Goal: Find specific page/section: Find specific page/section

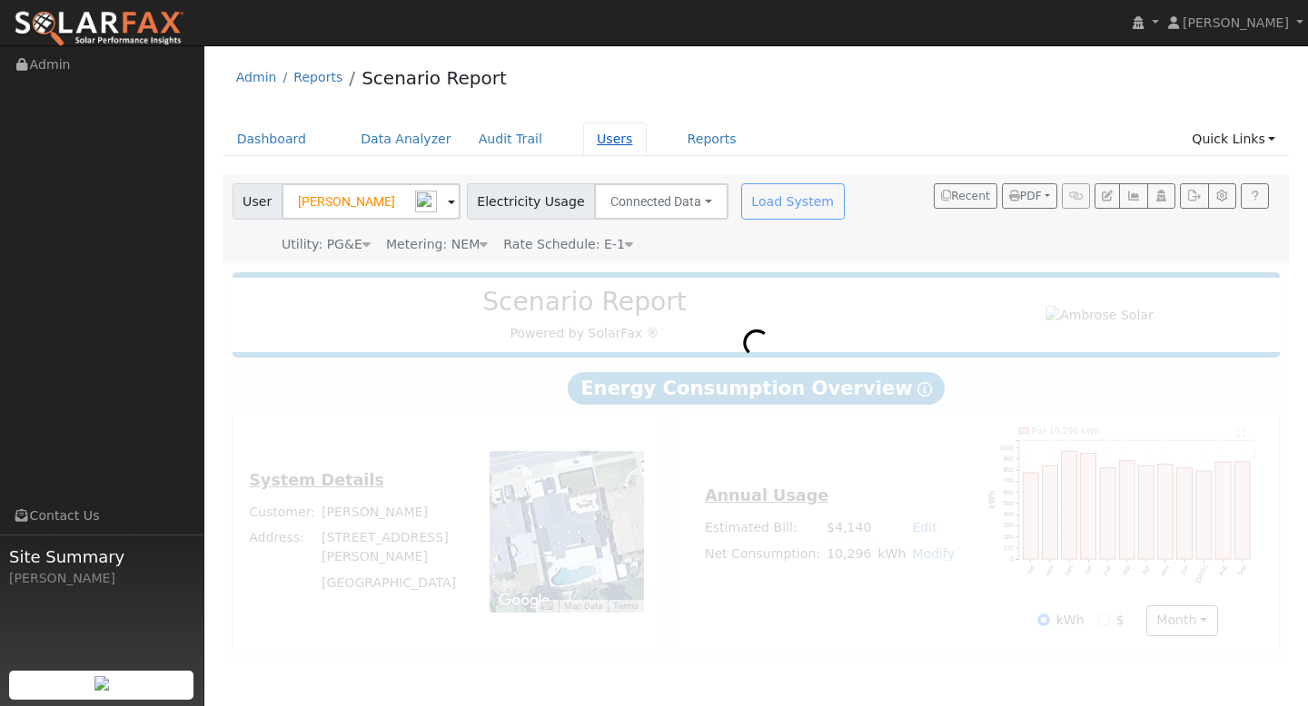
click at [605, 140] on link "Users" at bounding box center [615, 140] width 64 height 34
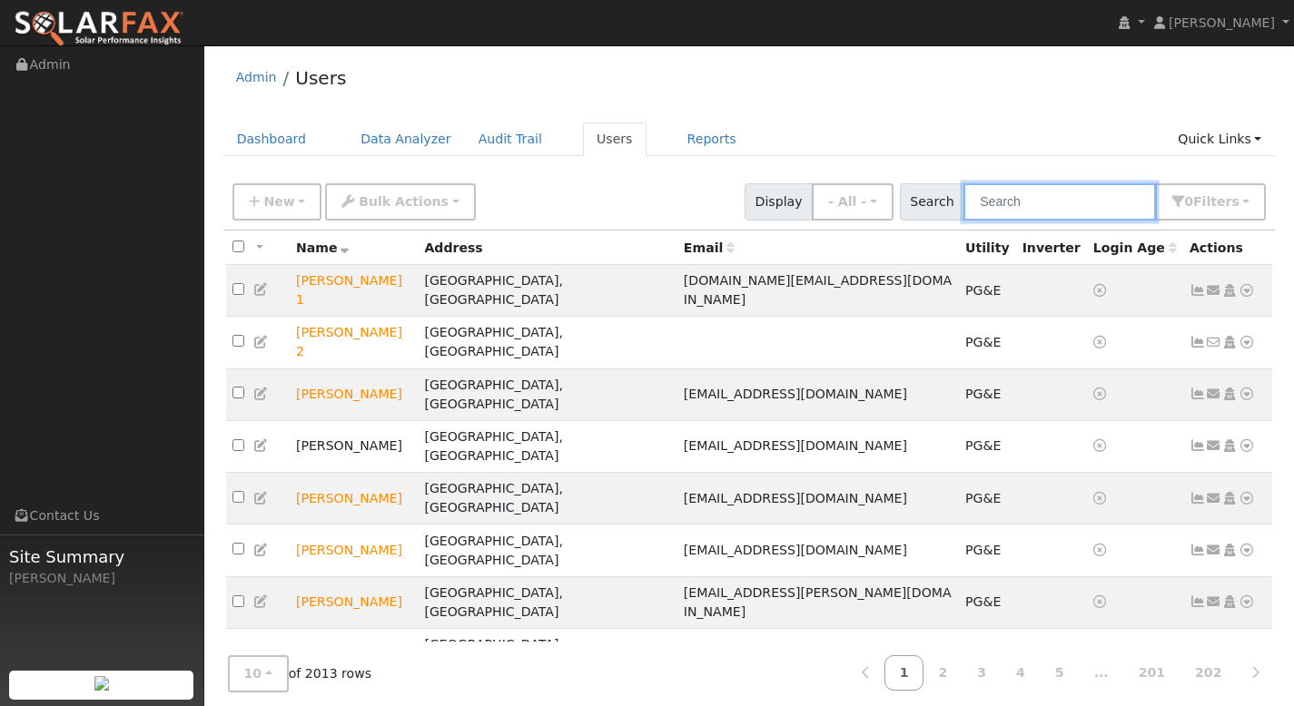
click at [1056, 200] on input "text" at bounding box center [1059, 201] width 192 height 37
paste input "Matthew Rivinius"
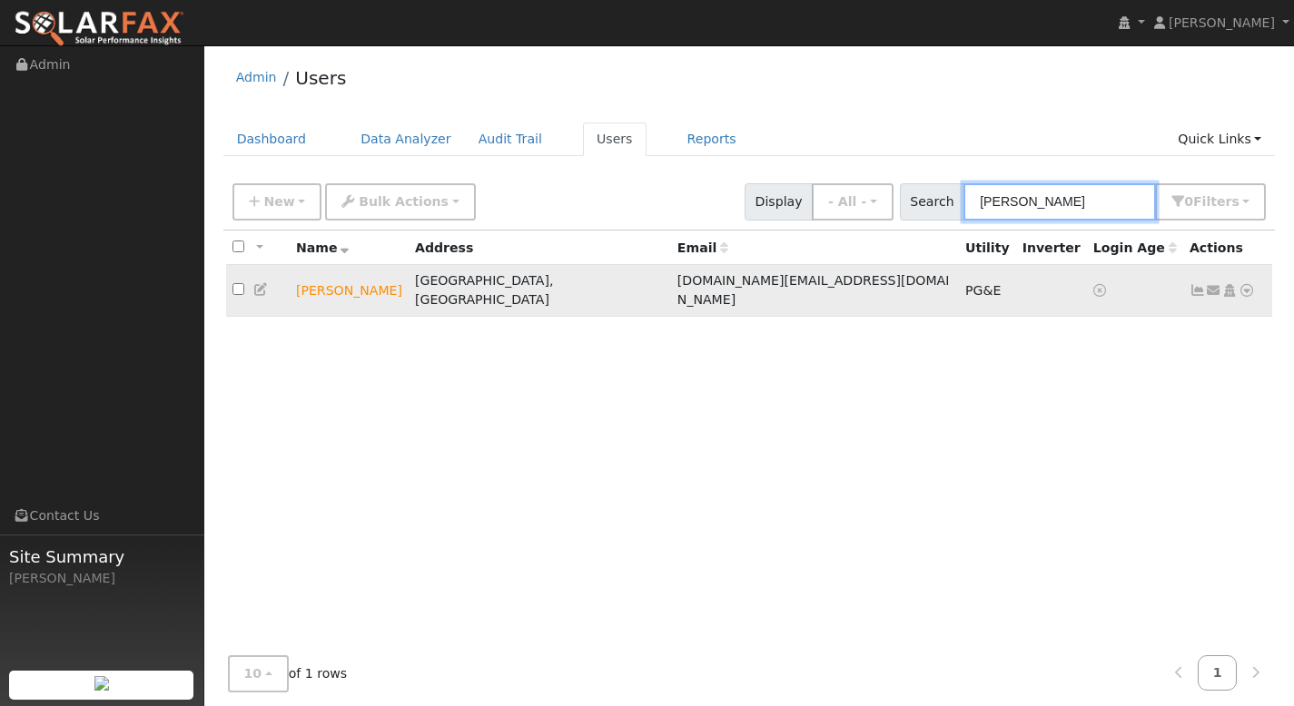
type input "Matthew Rivinius"
click at [368, 284] on td "Matthew Rivinius" at bounding box center [349, 291] width 119 height 52
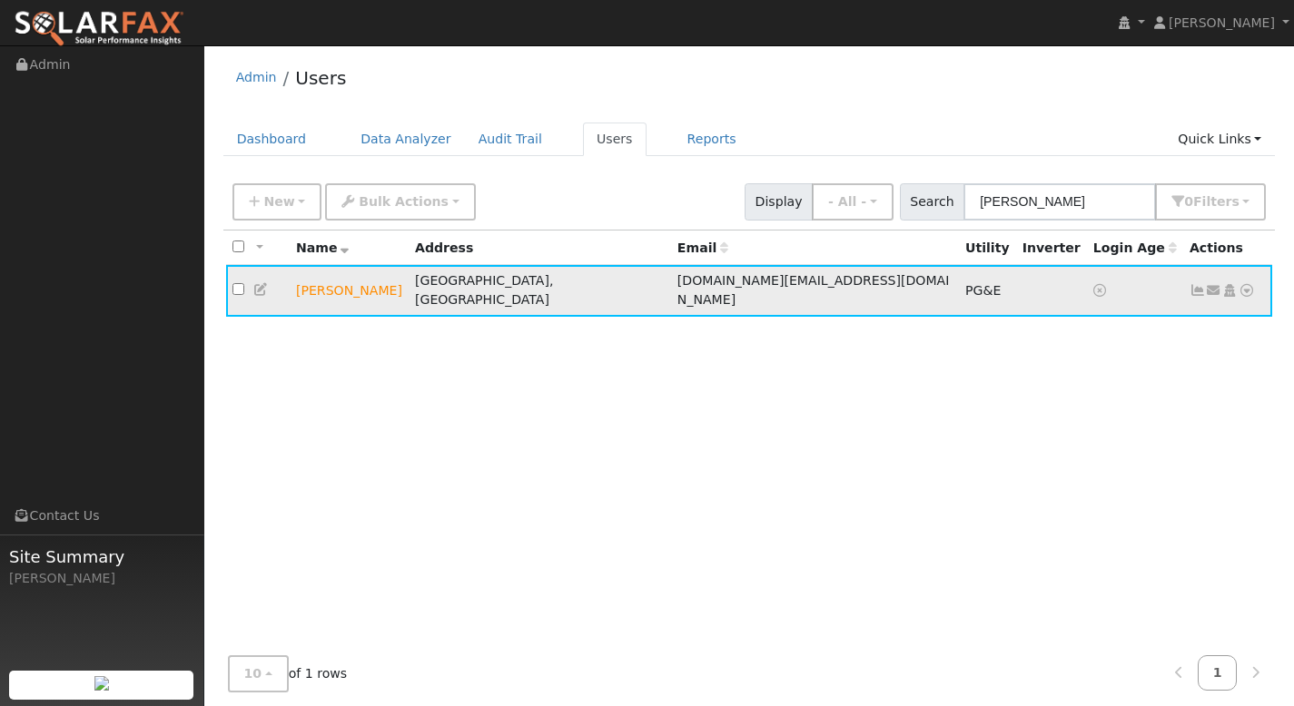
click at [343, 281] on td "Matthew Rivinius" at bounding box center [349, 291] width 119 height 52
